Goal: Transaction & Acquisition: Purchase product/service

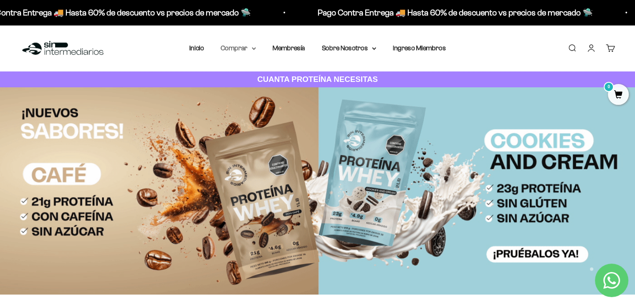
click at [254, 48] on icon at bounding box center [254, 48] width 4 height 3
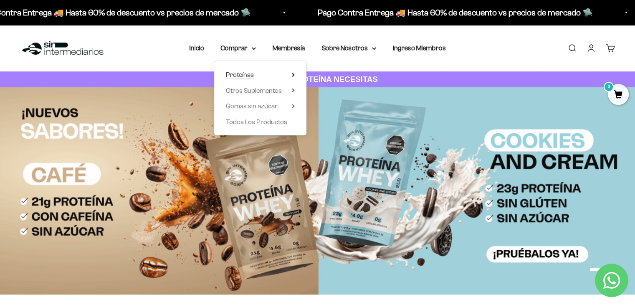
click at [254, 74] on summary "Proteínas" at bounding box center [260, 74] width 69 height 11
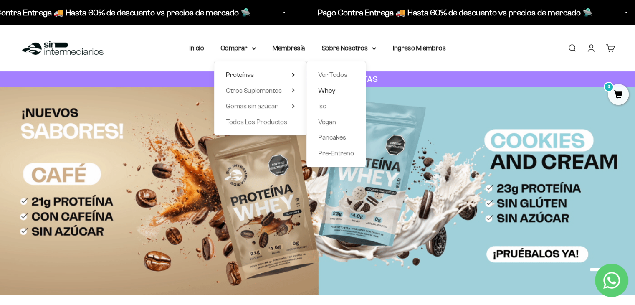
click at [324, 92] on span "Whey" at bounding box center [326, 90] width 17 height 7
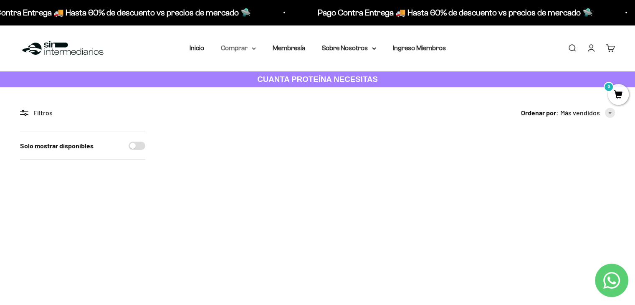
click at [243, 50] on summary "Comprar" at bounding box center [238, 48] width 35 height 11
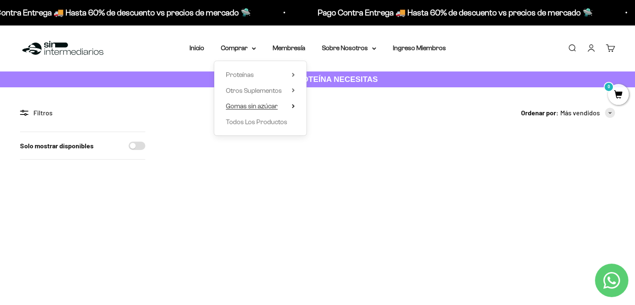
click at [292, 106] on icon at bounding box center [293, 106] width 3 height 4
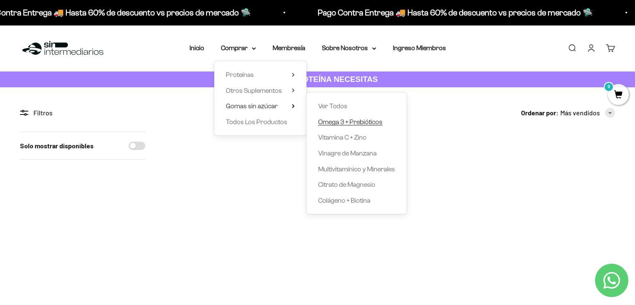
click at [361, 122] on span "Omega 3 + Prebióticos" at bounding box center [350, 121] width 64 height 7
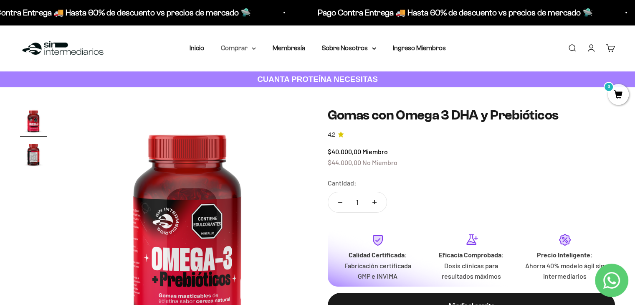
click at [249, 45] on summary "Comprar" at bounding box center [238, 48] width 35 height 11
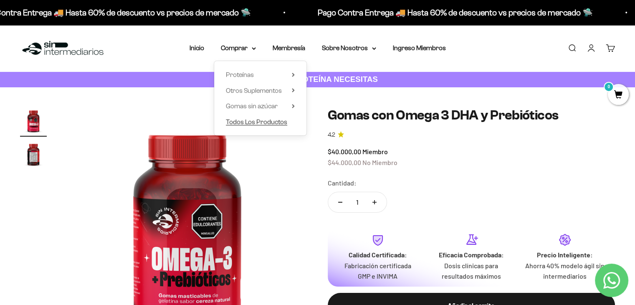
click at [254, 119] on span "Todos Los Productos" at bounding box center [256, 121] width 61 height 7
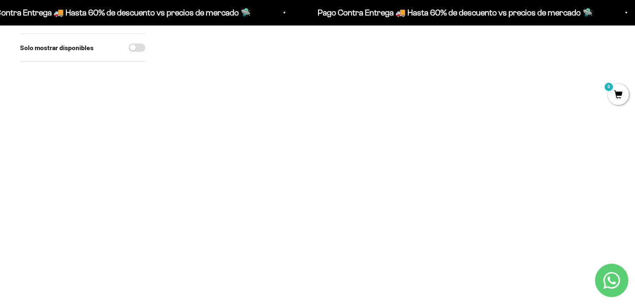
scroll to position [209, 0]
